Goal: Transaction & Acquisition: Purchase product/service

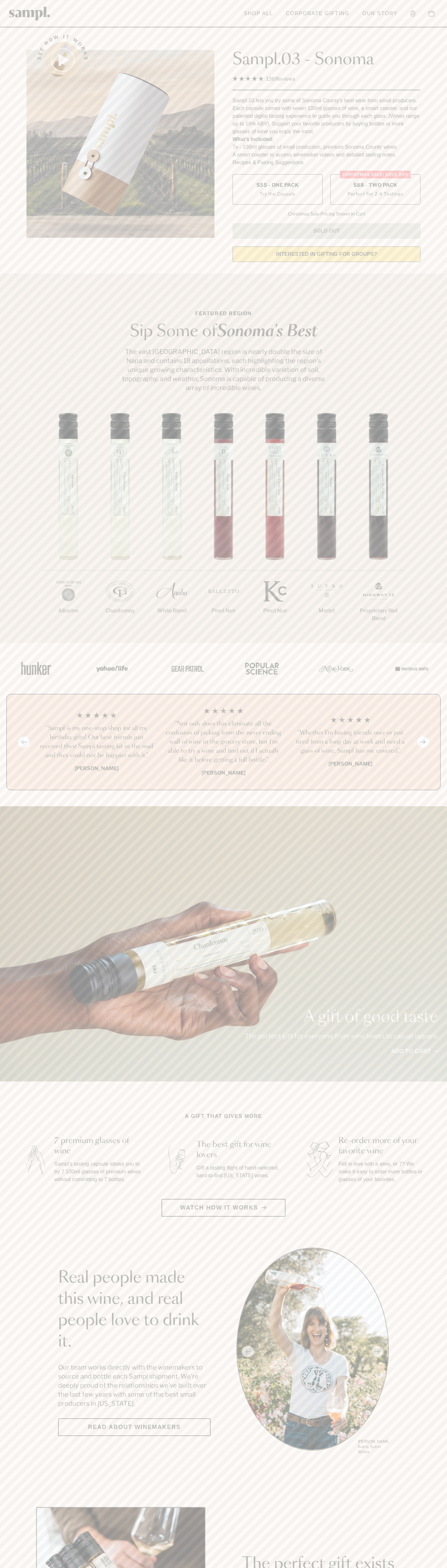
click at [375, 186] on span "$88 - Two Pack" at bounding box center [375, 185] width 44 height 7
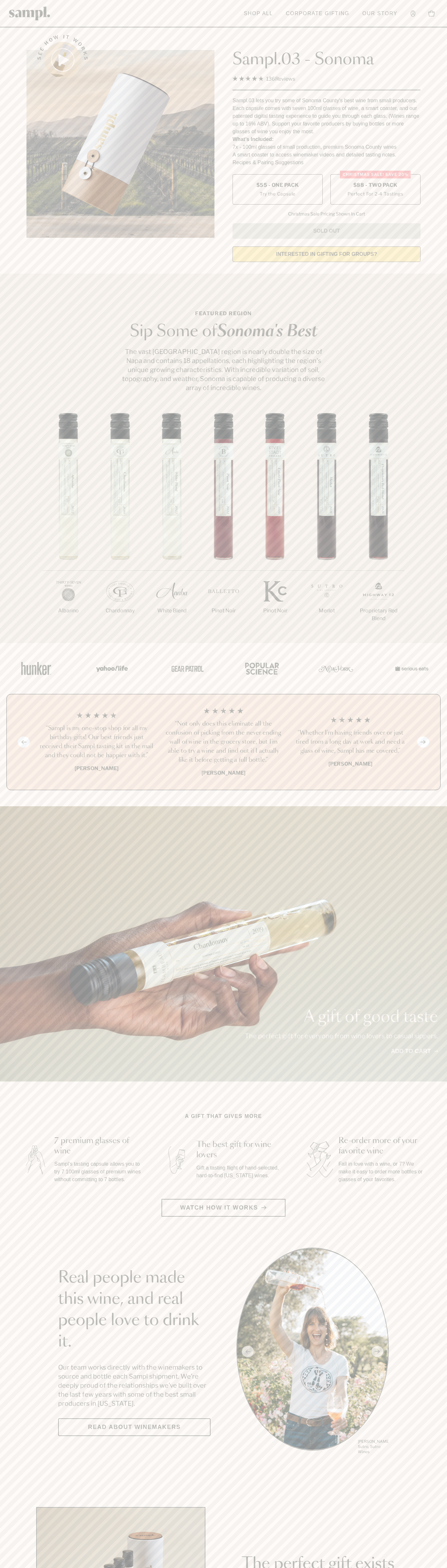
click at [224, 743] on h3 "“Not only does this eliminate all the confusion of picking from the never endin…" at bounding box center [223, 742] width 116 height 45
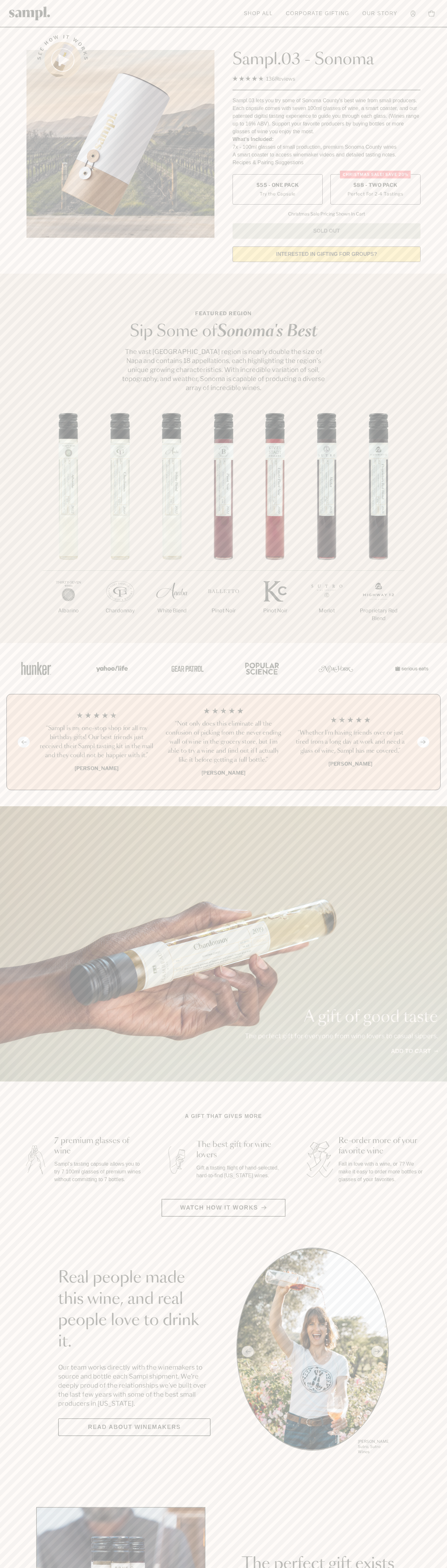
click at [431, 3] on header "Toggle navigation menu Shop All Corporate Gifting Our Story Account Story Shop …" at bounding box center [224, 13] width 447 height 27
click at [421, 763] on div "Previous slide Next slide “Not only does this eliminate all the confusion of pi…" at bounding box center [224, 742] width 434 height 96
click at [151, 1567] on html "Skip to main content Toggle navigation menu Shop All Corporate Gifting Our Stor…" at bounding box center [224, 1513] width 447 height 3026
click at [17, 898] on div "A gift of good taste The perfect gift for everyone from wine lovers to casual s…" at bounding box center [224, 944] width 447 height 275
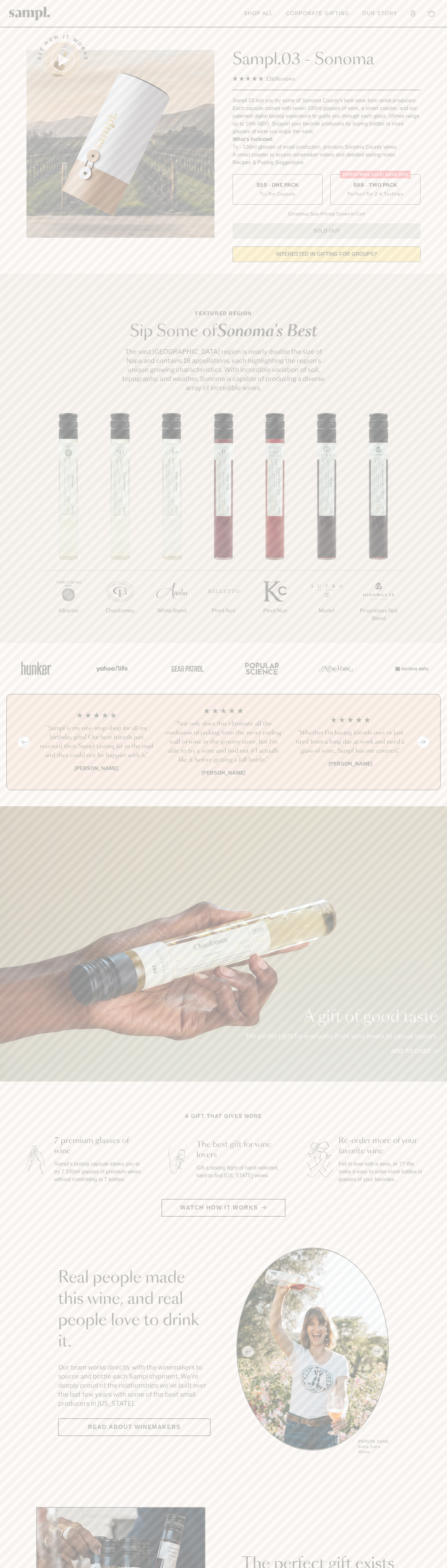
click at [375, 190] on label "Christmas SALE! Save 20% $88 - Two Pack Perfect For 2-4 Tastings" at bounding box center [375, 189] width 90 height 30
click at [224, 743] on h3 "“Not only does this eliminate all the confusion of picking from the never endin…" at bounding box center [223, 742] width 116 height 45
